Goal: Task Accomplishment & Management: Manage account settings

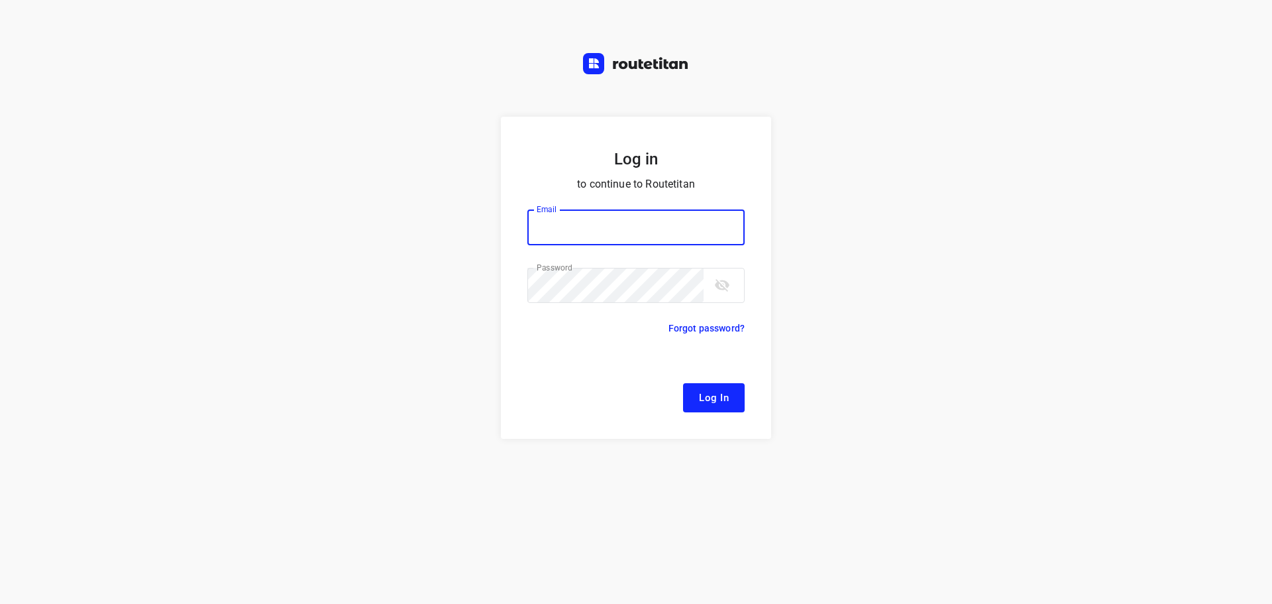
type input "[EMAIL_ADDRESS][DOMAIN_NAME]"
click at [725, 391] on span "Log In" at bounding box center [714, 397] width 30 height 17
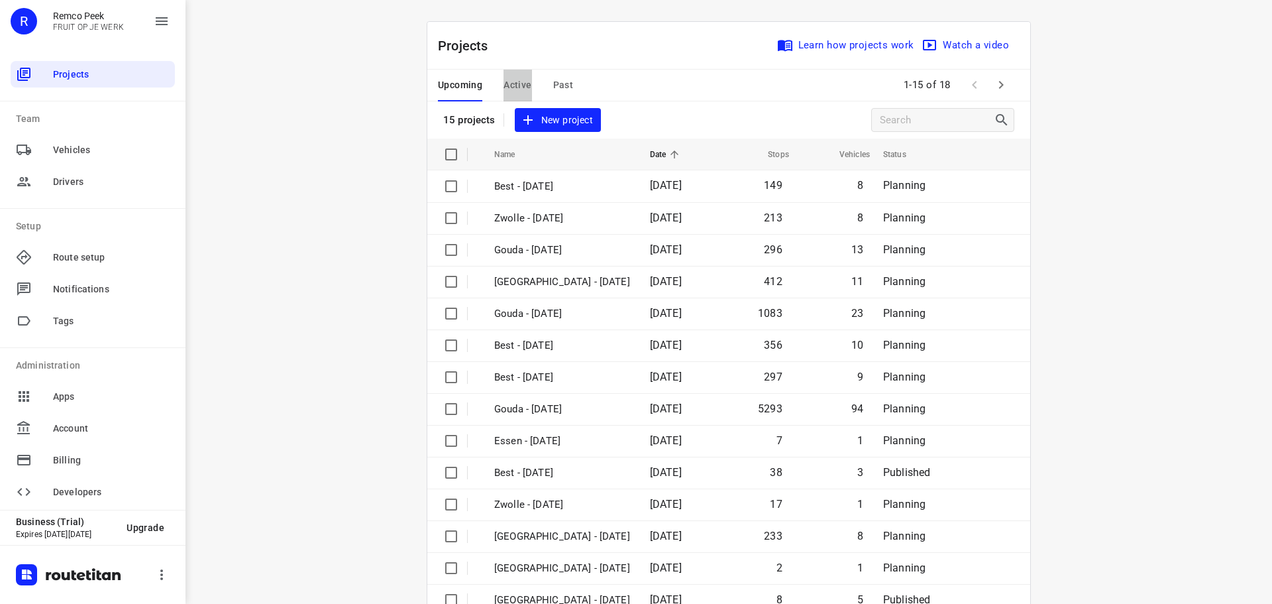
click at [525, 87] on span "Active" at bounding box center [517, 85] width 28 height 17
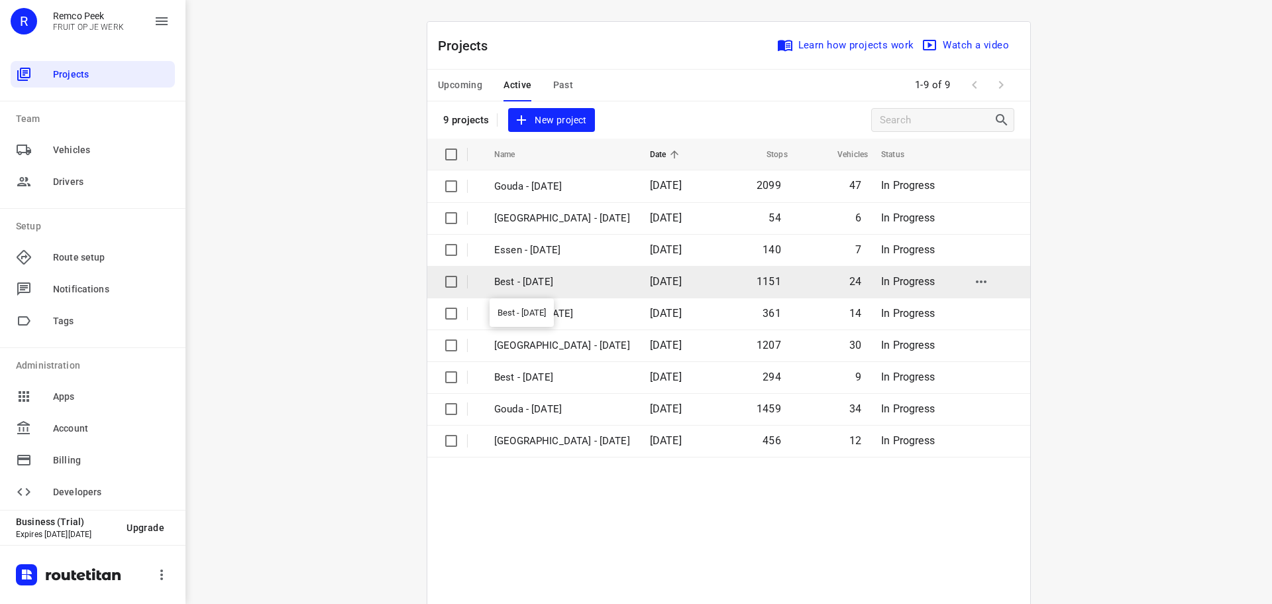
click at [535, 279] on p "Best - [DATE]" at bounding box center [562, 281] width 136 height 15
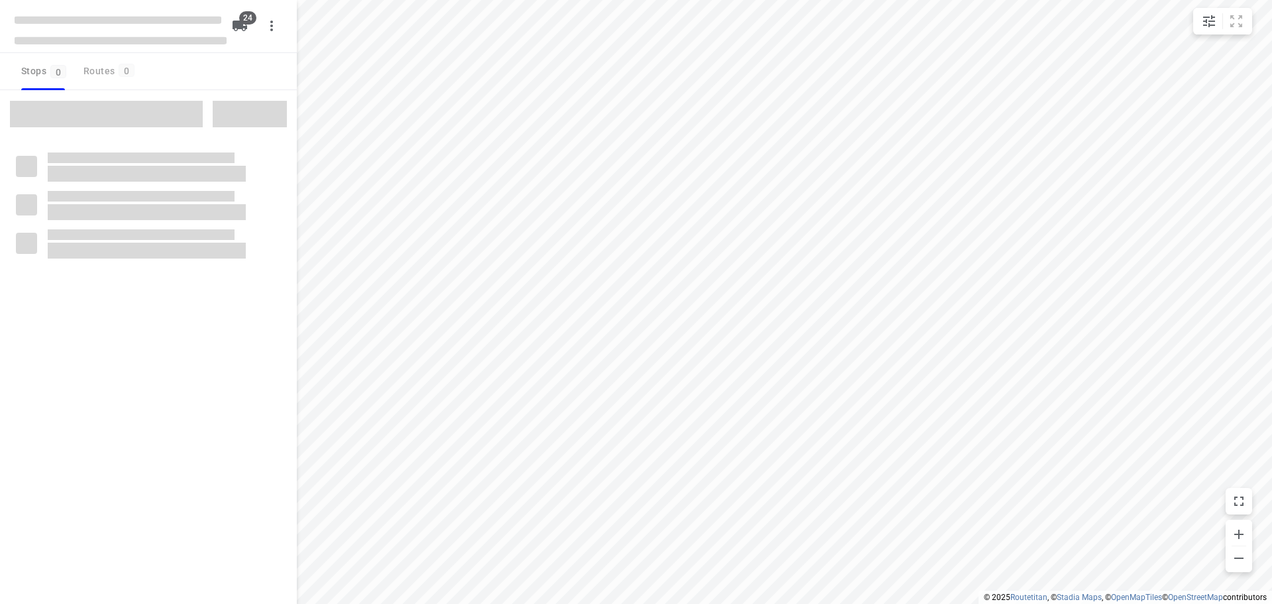
checkbox input "true"
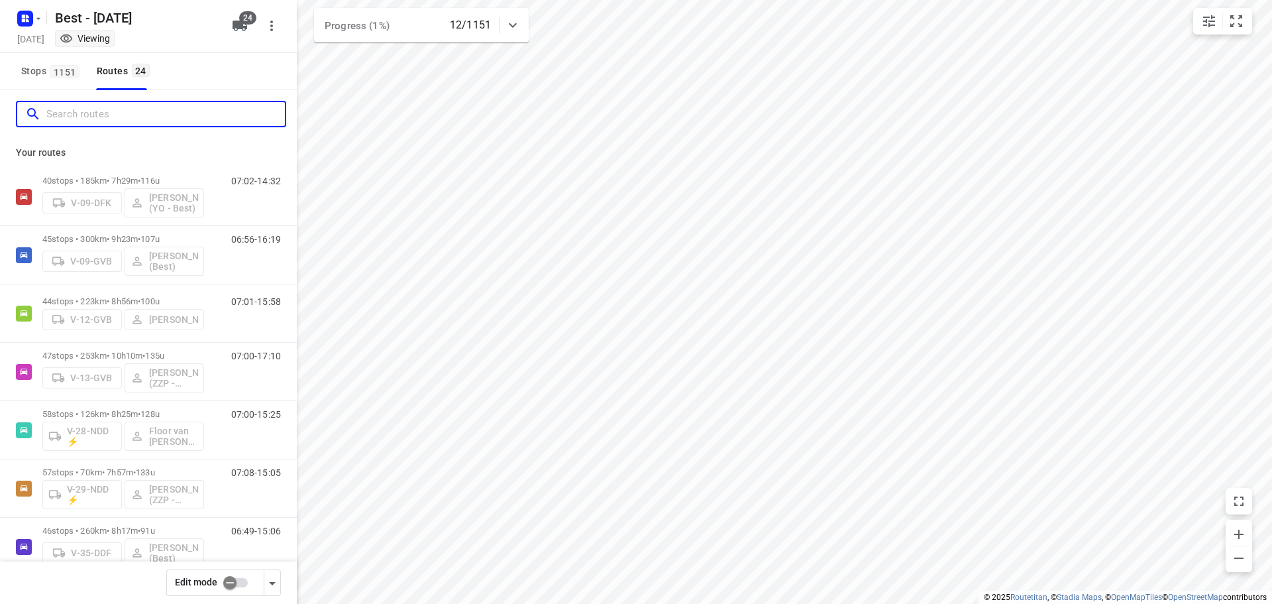
click at [170, 121] on input "Search routes" at bounding box center [165, 114] width 238 height 21
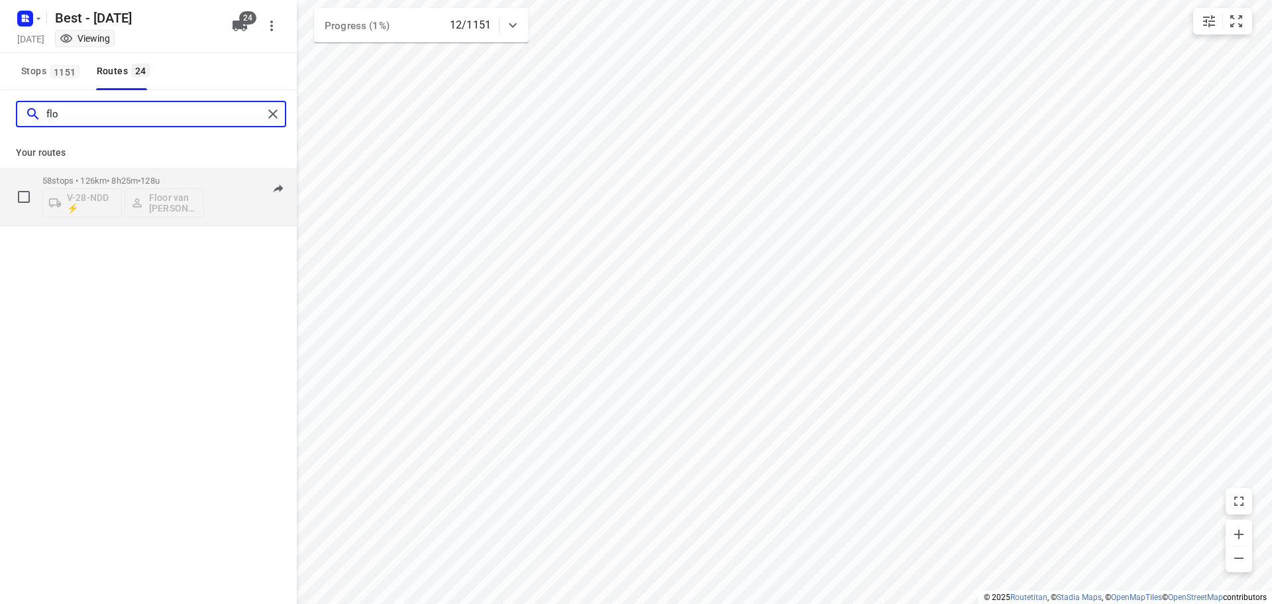
type input "flo"
click at [160, 178] on span "128u" at bounding box center [149, 181] width 19 height 10
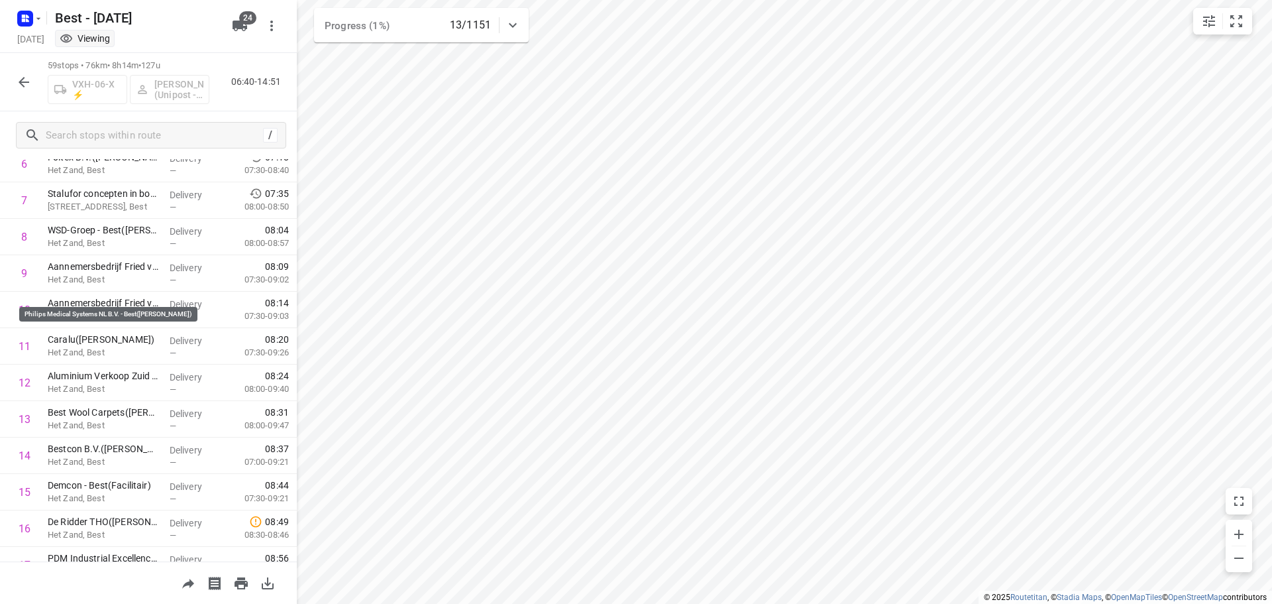
scroll to position [55, 0]
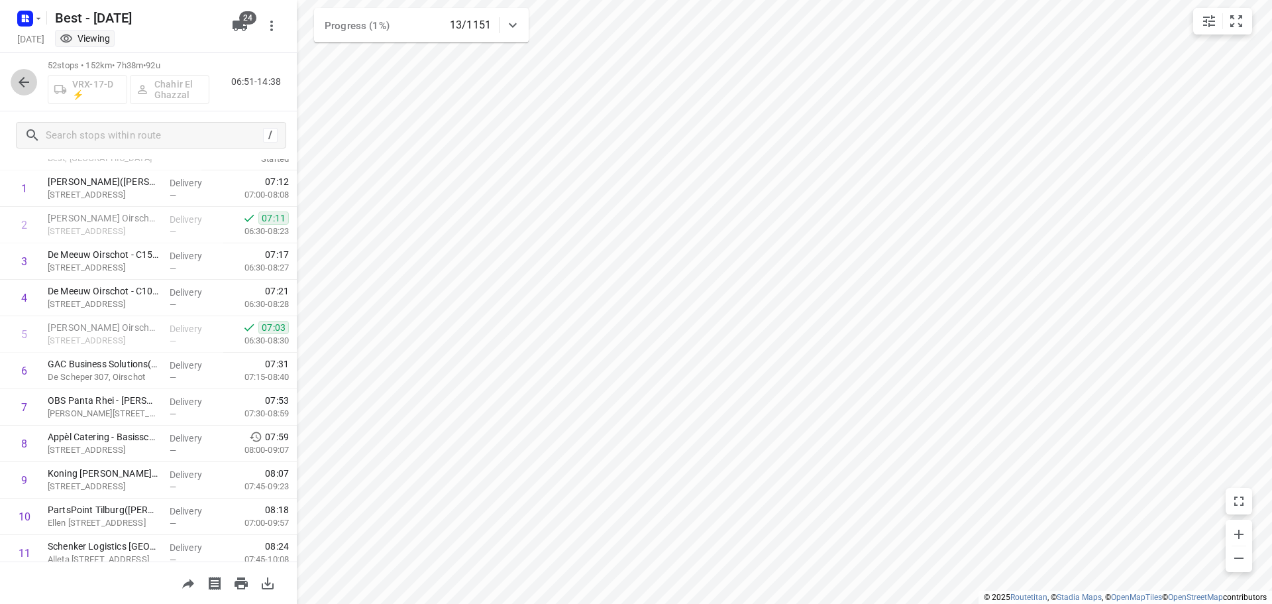
click at [31, 80] on icon "button" at bounding box center [24, 82] width 16 height 16
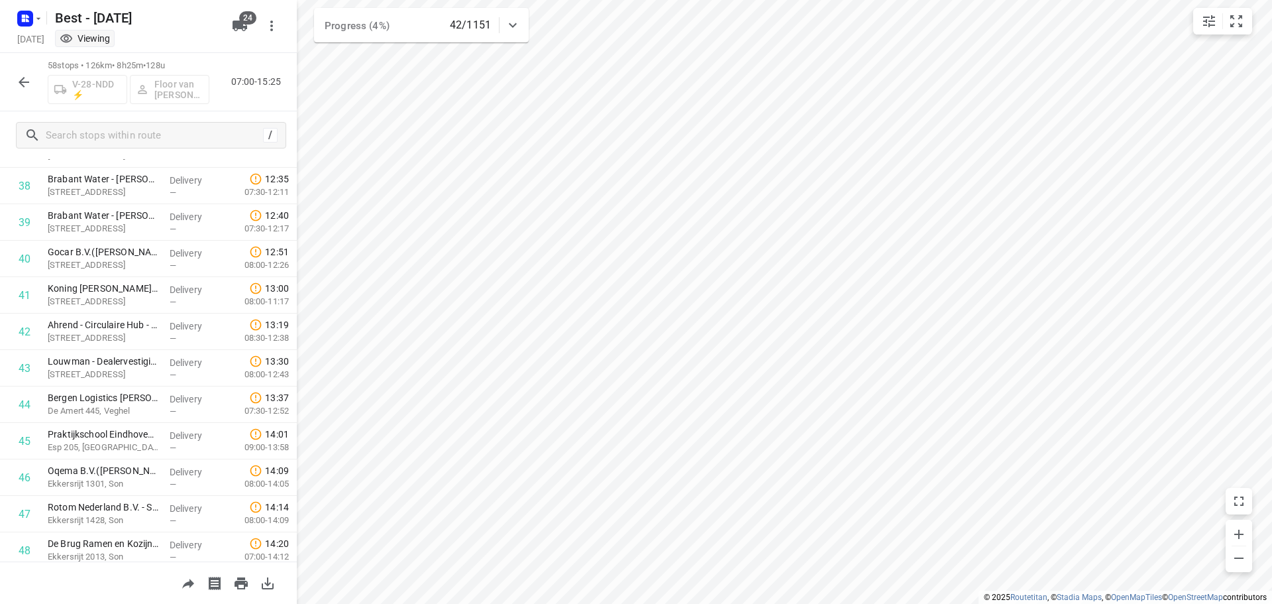
scroll to position [1416, 0]
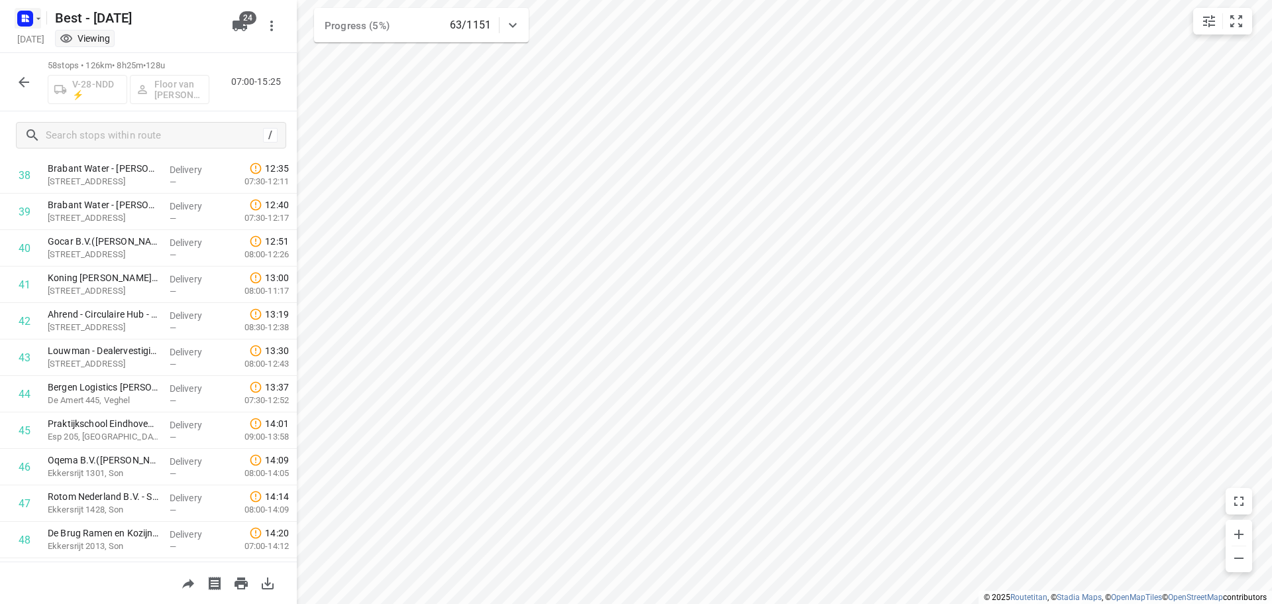
click at [26, 18] on rect "button" at bounding box center [25, 19] width 16 height 16
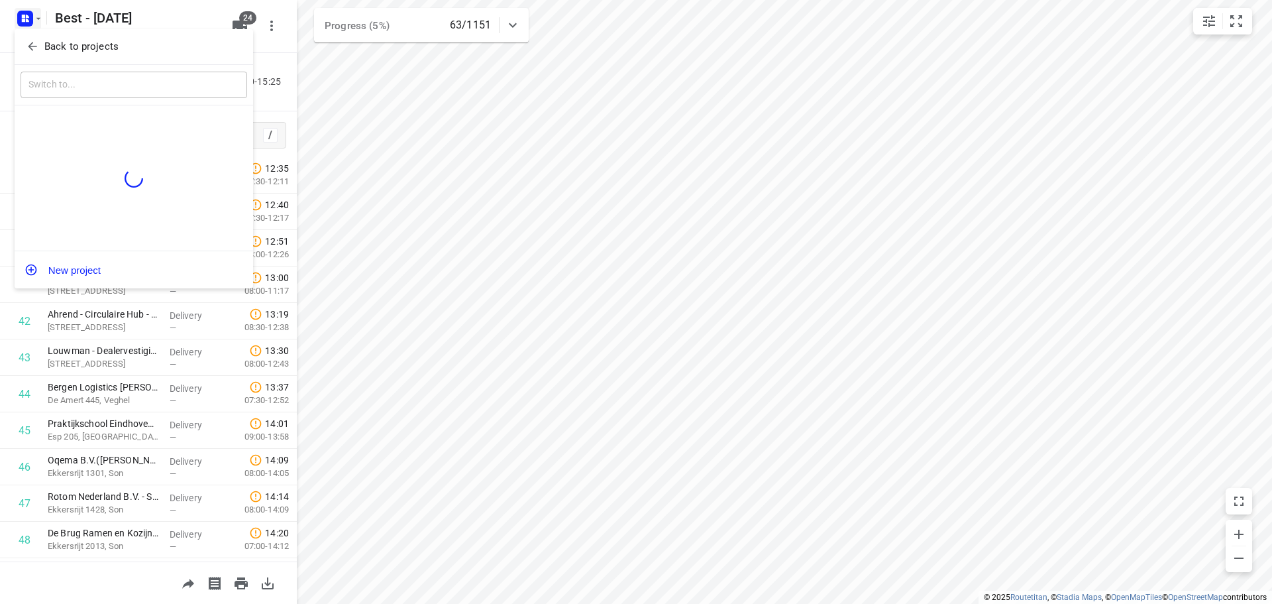
click at [33, 50] on icon "button" at bounding box center [32, 46] width 13 height 13
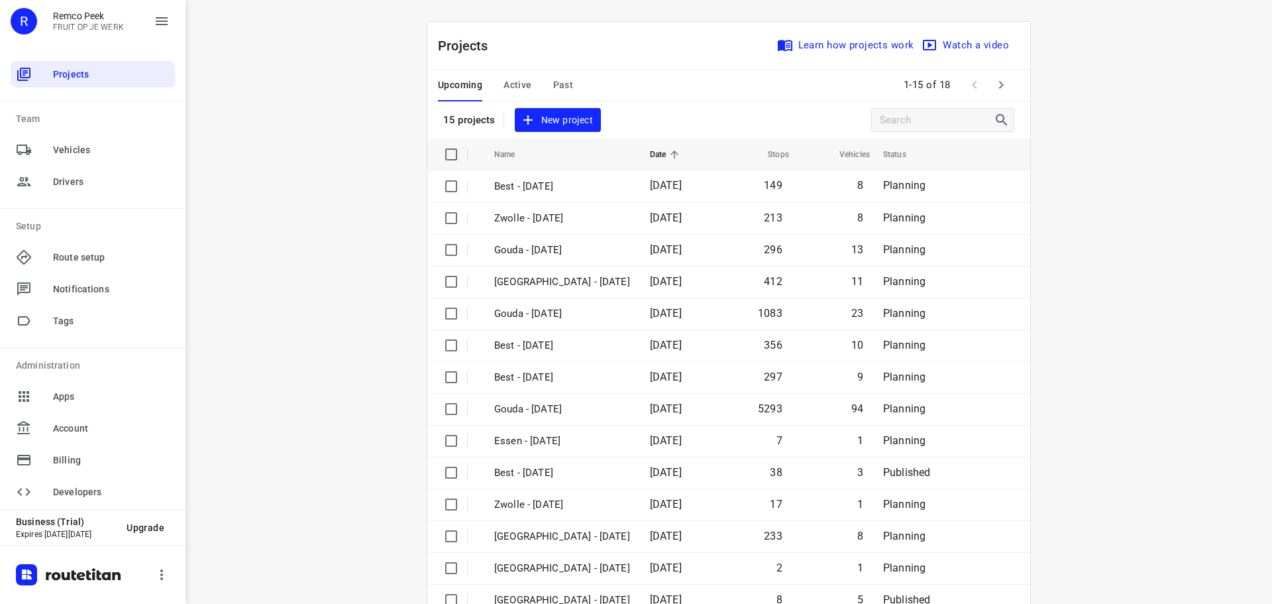
click at [508, 93] on button "Active" at bounding box center [517, 86] width 28 height 32
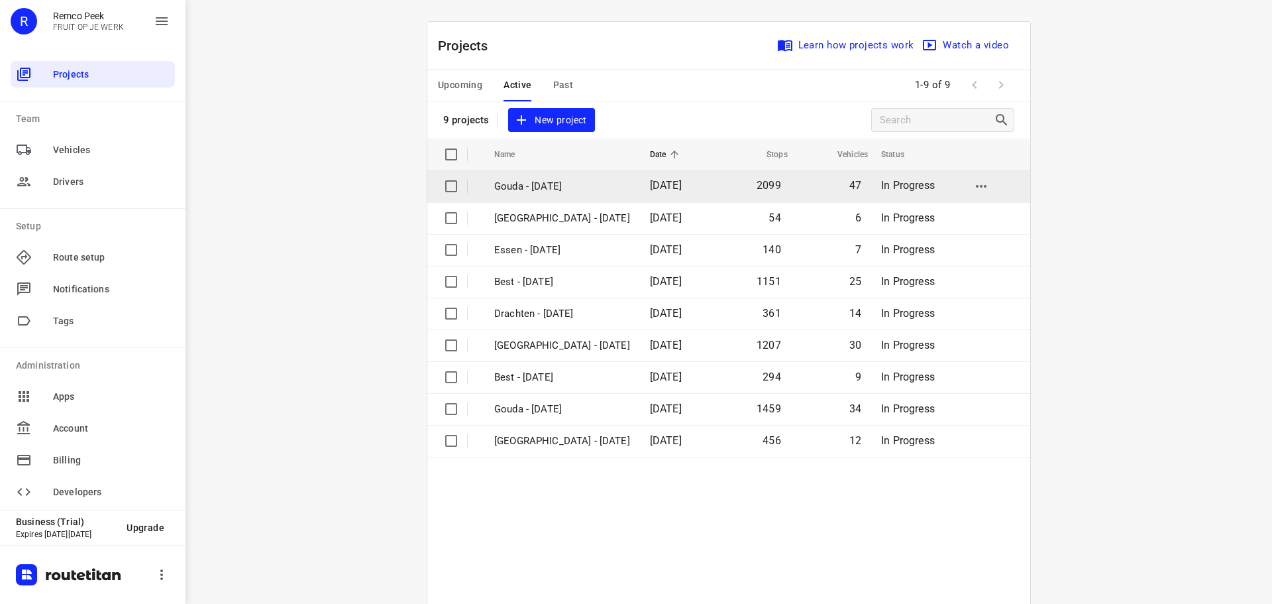
click at [532, 187] on p "Gouda - [DATE]" at bounding box center [562, 186] width 136 height 15
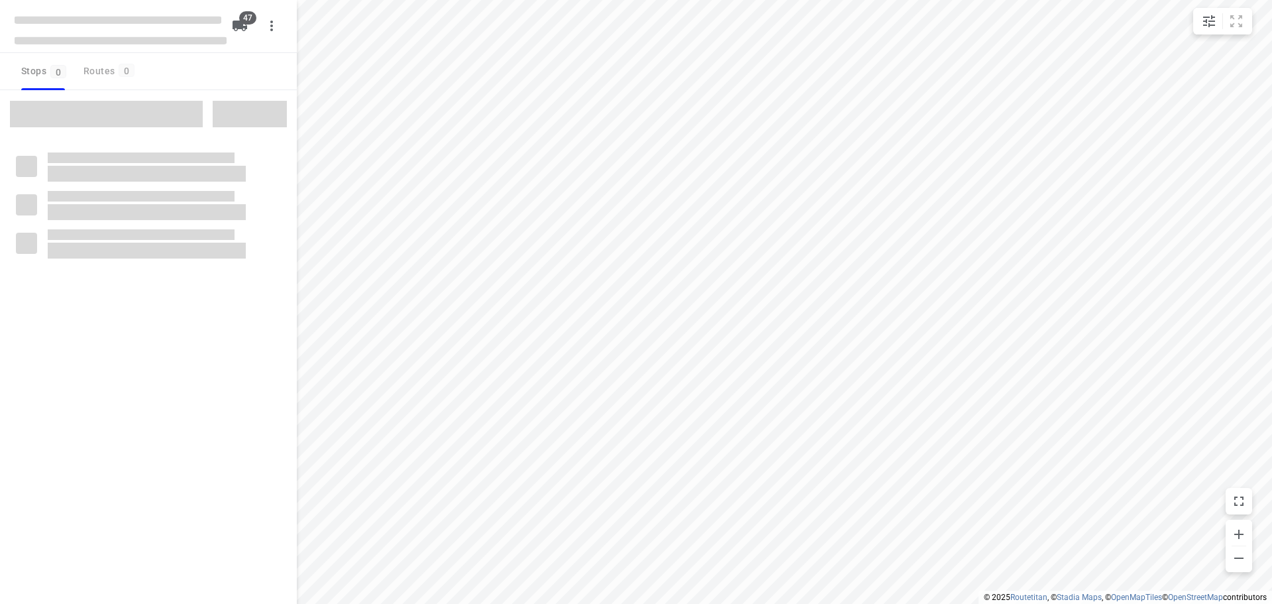
checkbox input "true"
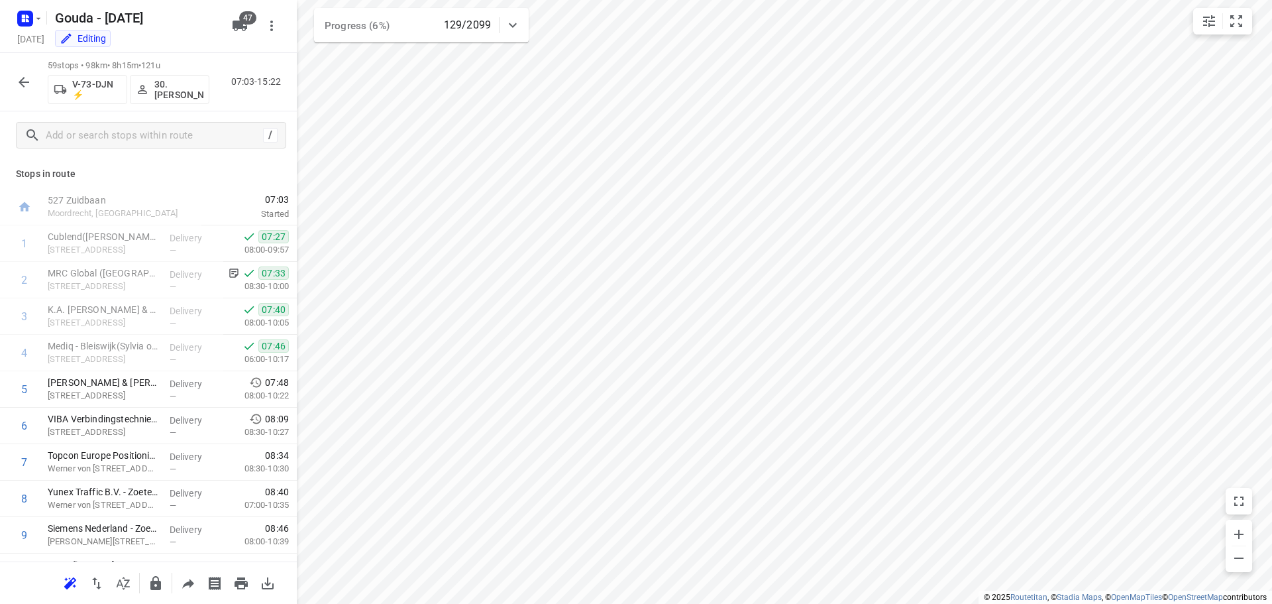
click at [31, 81] on icon "button" at bounding box center [24, 82] width 16 height 16
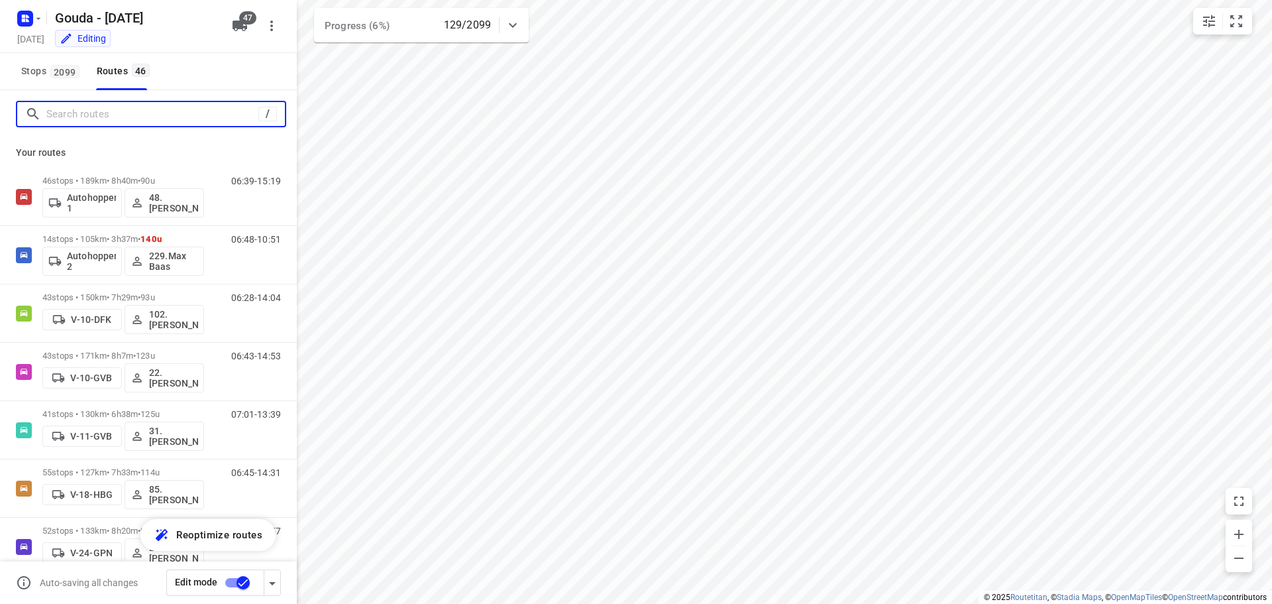
click at [88, 119] on input "Search routes" at bounding box center [152, 114] width 212 height 21
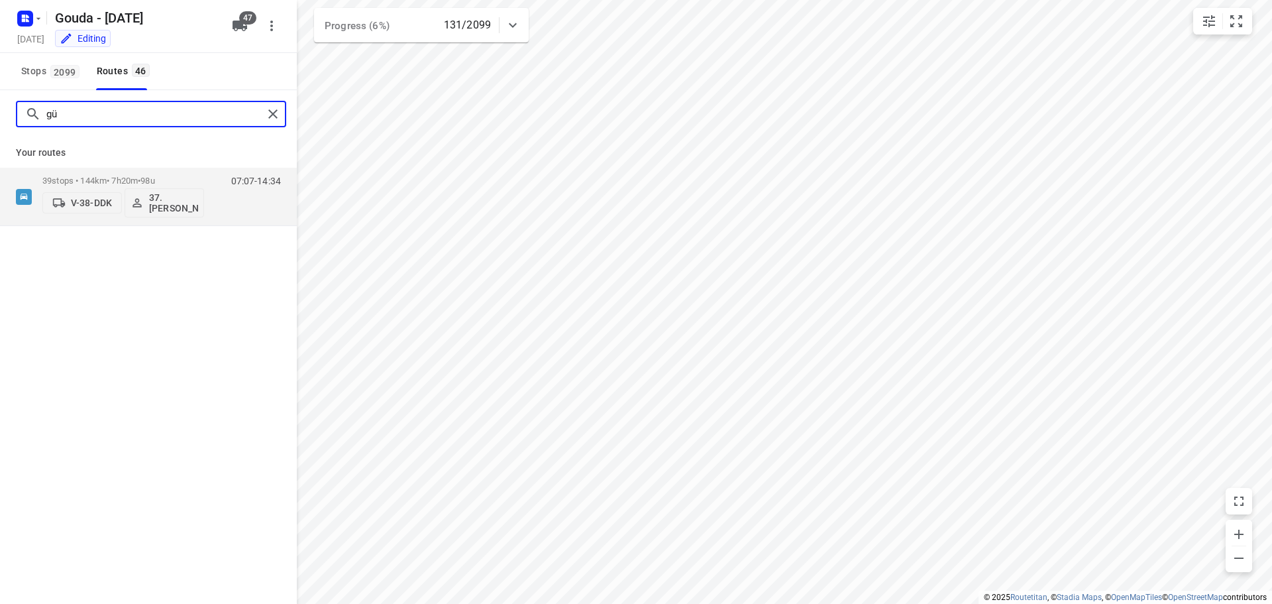
drag, startPoint x: 105, startPoint y: 113, endPoint x: 30, endPoint y: 111, distance: 74.2
click at [30, 111] on div "gü" at bounding box center [144, 114] width 238 height 21
type input "shar"
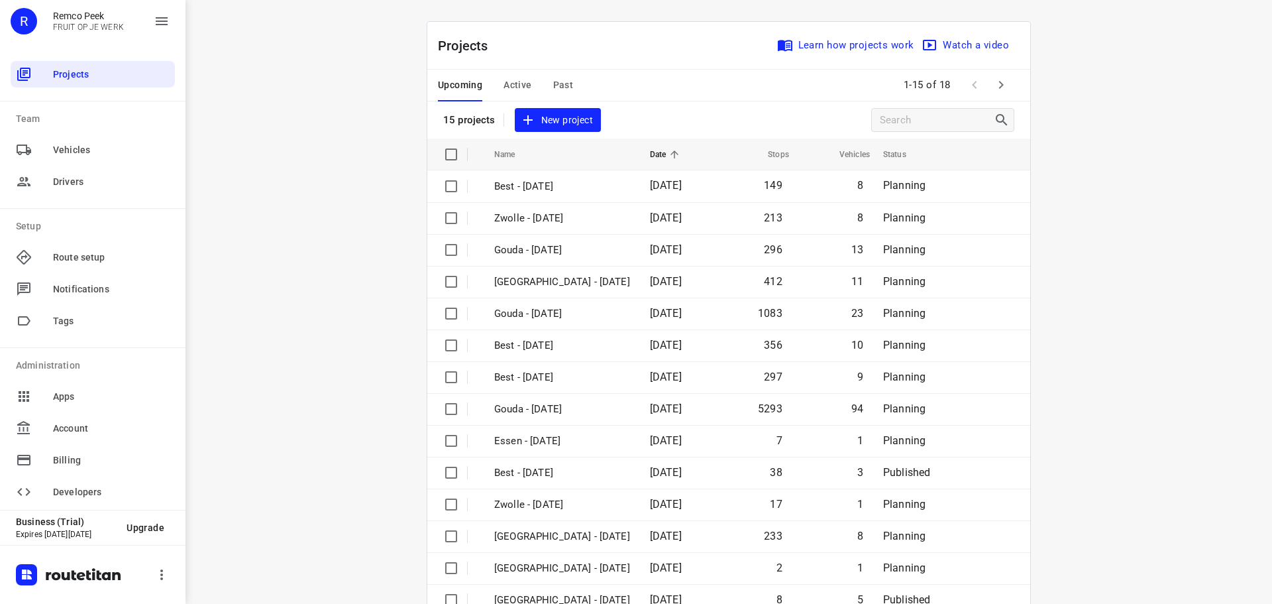
click at [506, 82] on span "Active" at bounding box center [517, 85] width 28 height 17
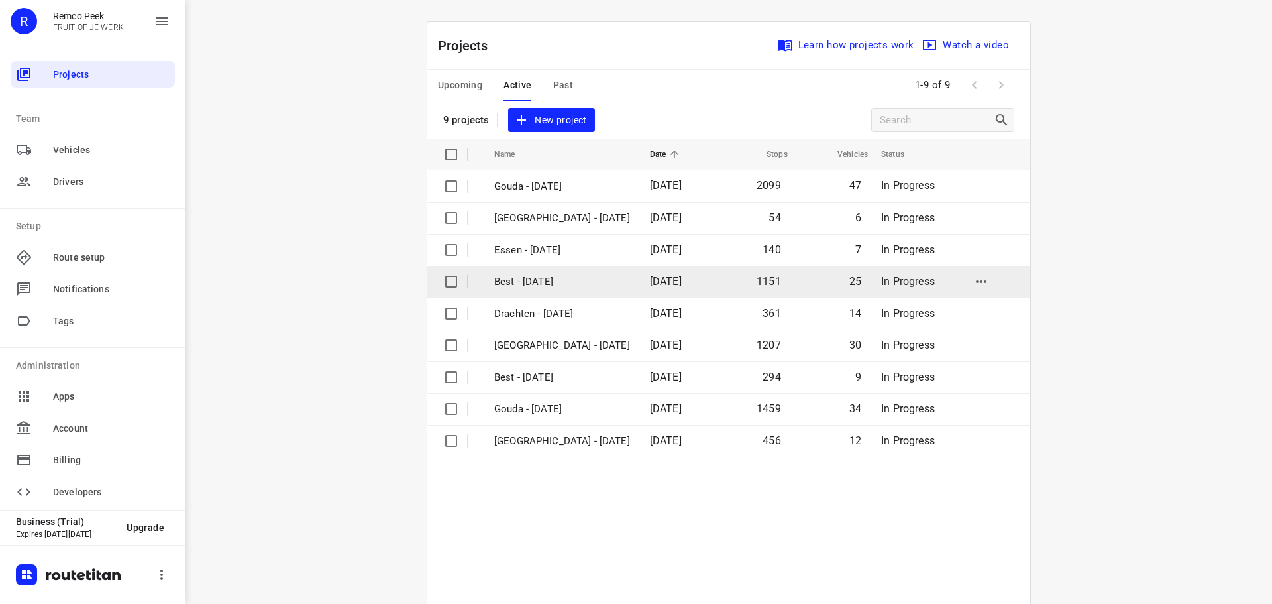
click at [551, 280] on p "Best - [DATE]" at bounding box center [562, 281] width 136 height 15
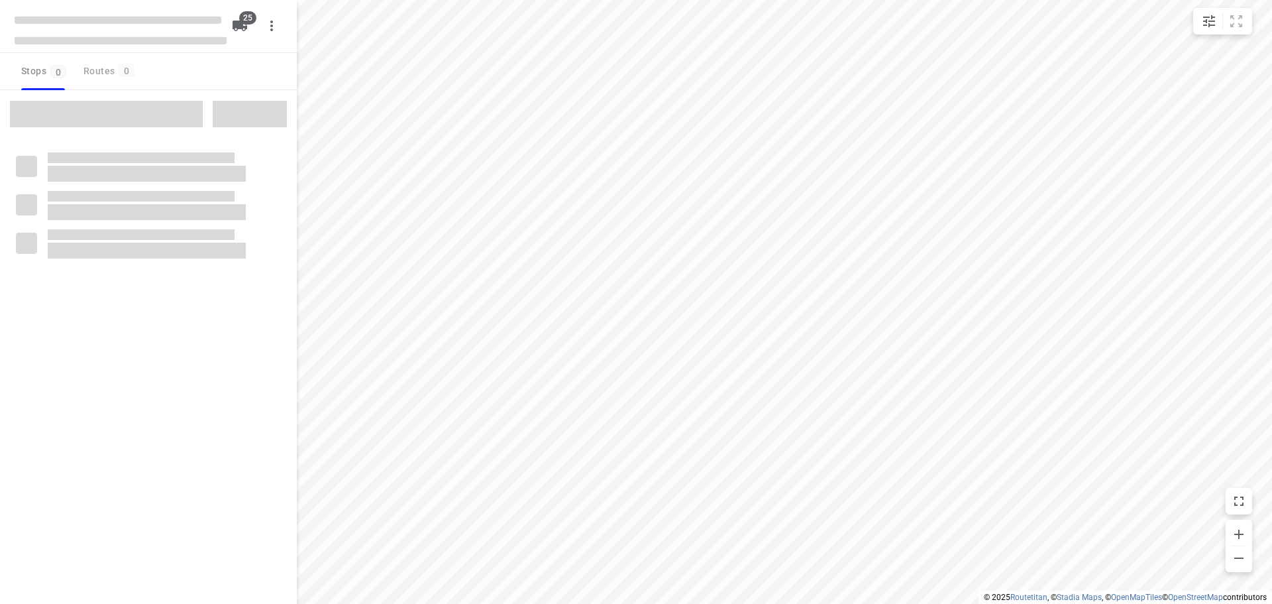
checkbox input "true"
